Goal: Task Accomplishment & Management: Use online tool/utility

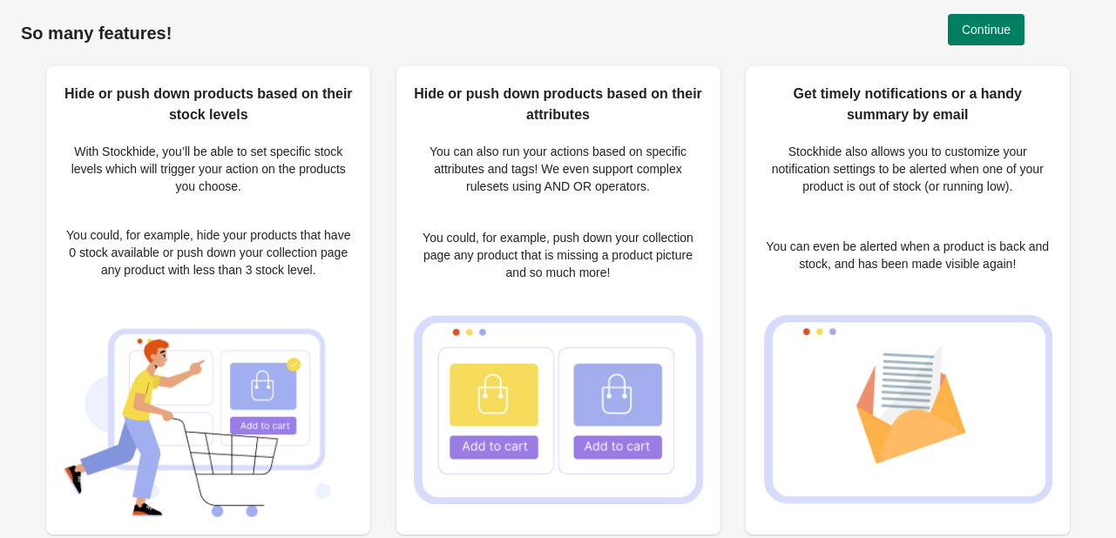
scroll to position [19, 0]
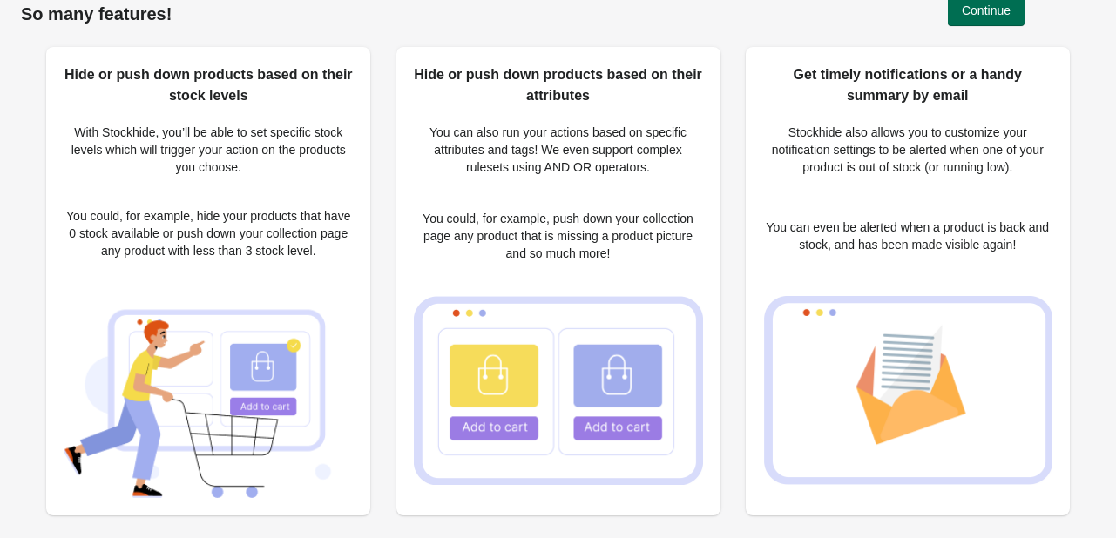
click at [975, 6] on span "Continue" at bounding box center [986, 10] width 49 height 14
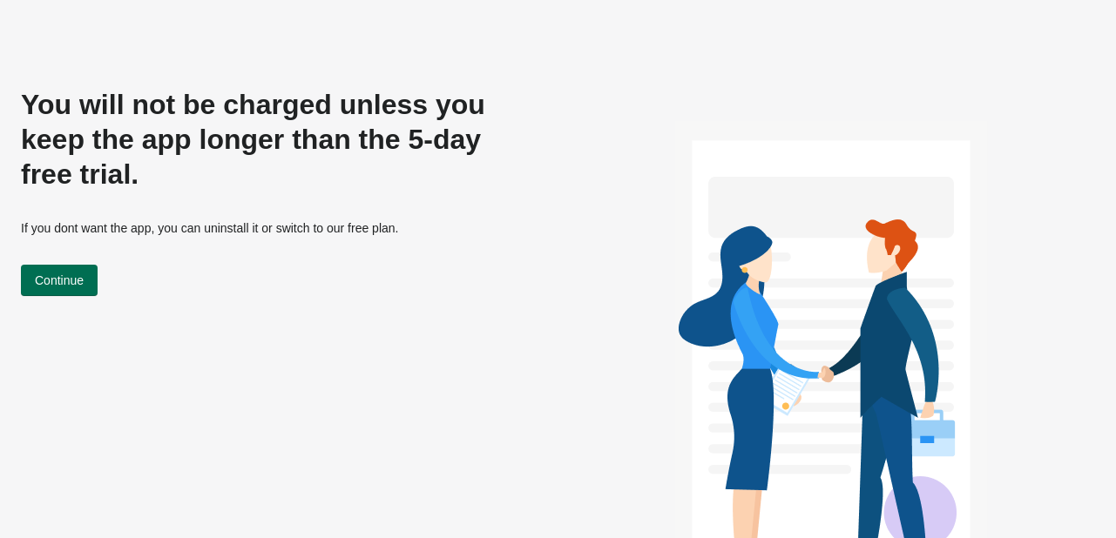
click at [79, 274] on span "Continue" at bounding box center [59, 281] width 49 height 14
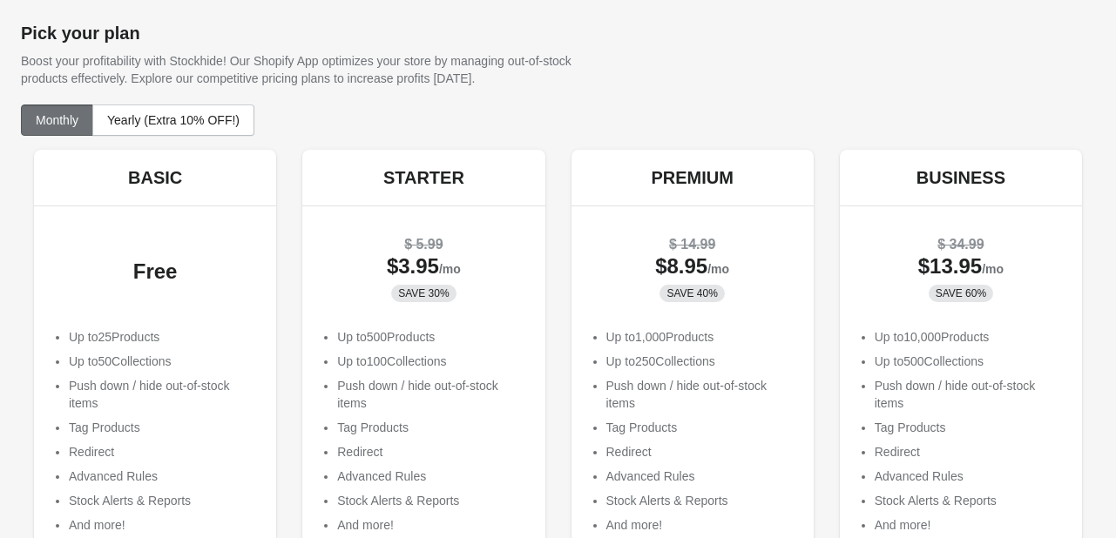
scroll to position [164, 0]
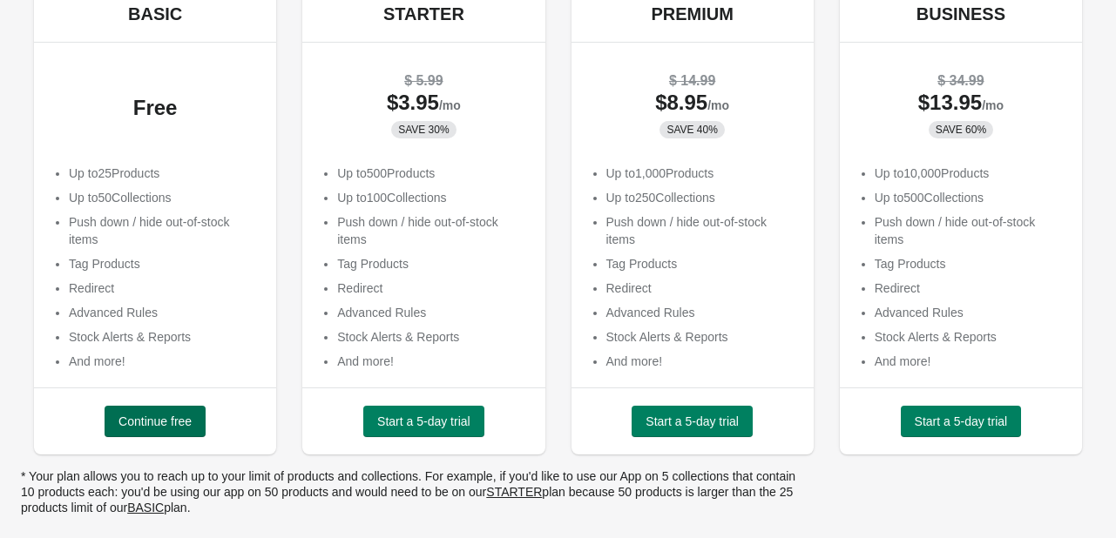
click at [172, 412] on button "Continue free" at bounding box center [155, 421] width 101 height 31
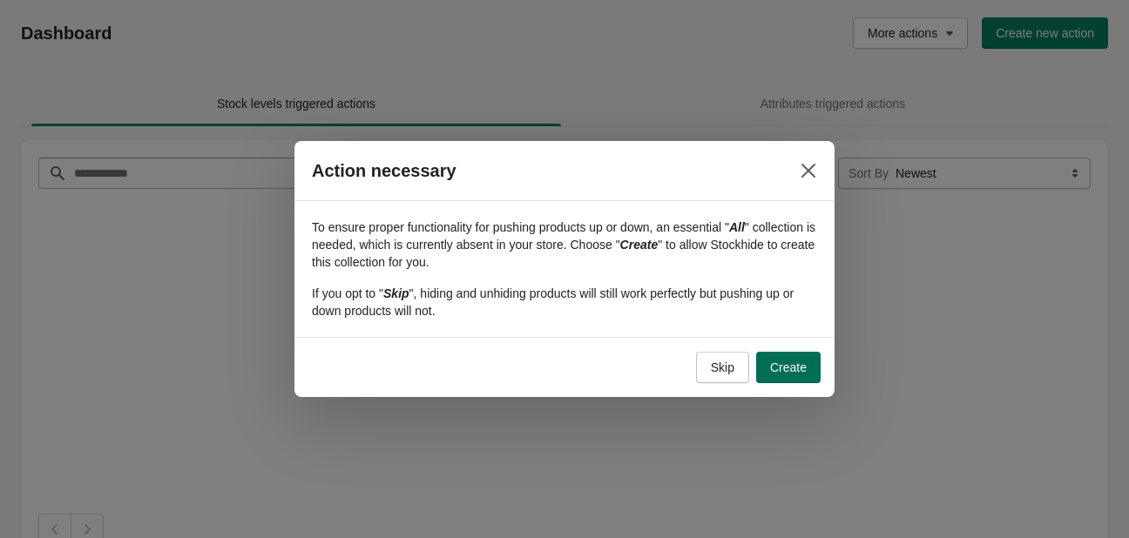
click at [769, 360] on button "Create" at bounding box center [788, 367] width 64 height 31
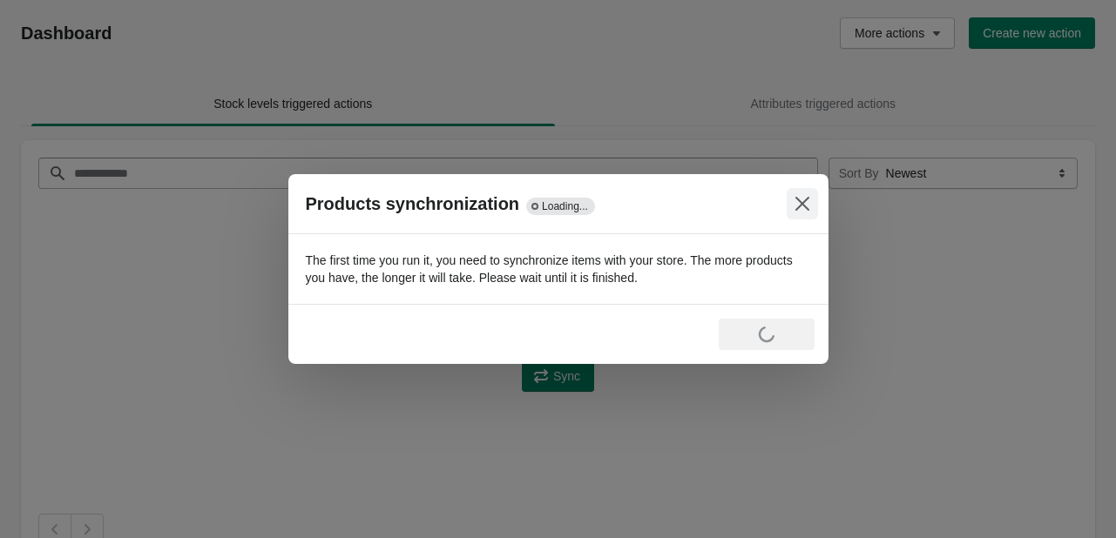
click at [802, 172] on div at bounding box center [558, 269] width 1116 height 538
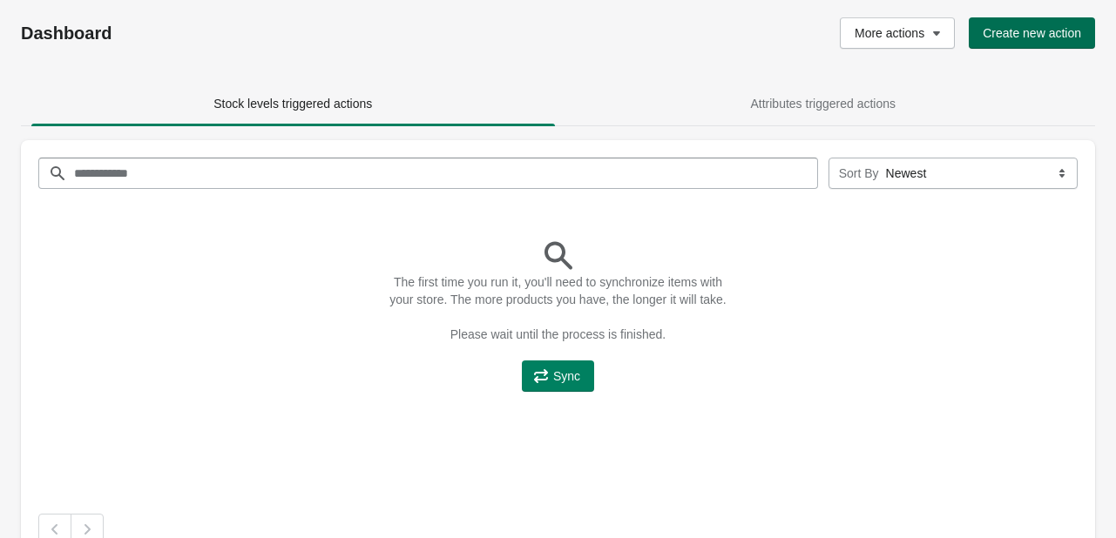
click at [1014, 29] on span "Create new action" at bounding box center [1032, 33] width 98 height 14
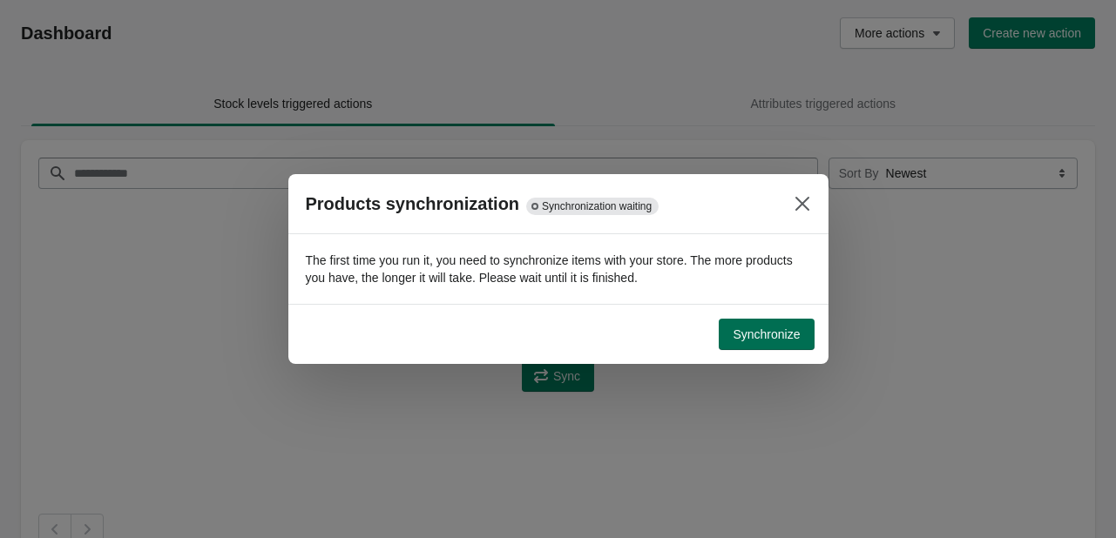
click at [754, 331] on span "Synchronize" at bounding box center [766, 335] width 67 height 14
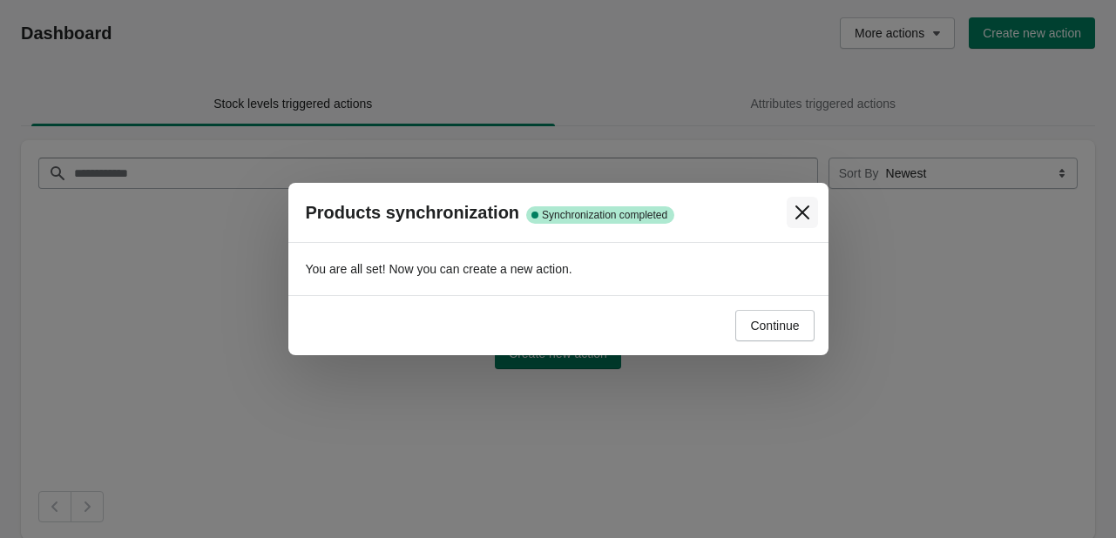
click at [802, 221] on button "Close" at bounding box center [802, 212] width 31 height 31
